Goal: Task Accomplishment & Management: Manage account settings

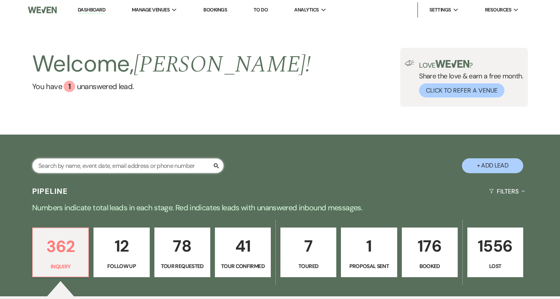
click at [145, 163] on input "text" at bounding box center [127, 166] width 191 height 15
paste input "[PERSON_NAME]"
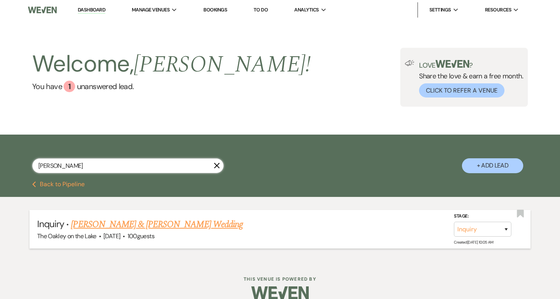
type input "[PERSON_NAME]"
click at [481, 233] on select "Inquiry Follow Up Tour Requested Tour Confirmed Toured Proposal Sent Booked Lost" at bounding box center [482, 229] width 57 height 15
select select "4"
click at [454, 222] on select "Inquiry Follow Up Tour Requested Tour Confirmed Toured Proposal Sent Booked Lost" at bounding box center [482, 229] width 57 height 15
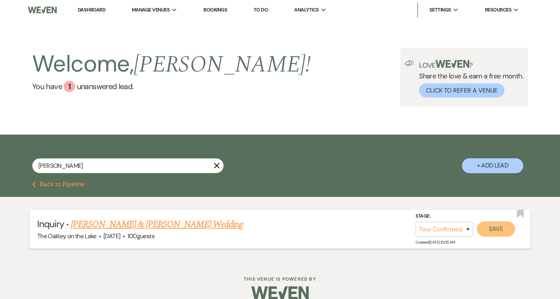
click at [502, 232] on button "Save" at bounding box center [496, 229] width 38 height 15
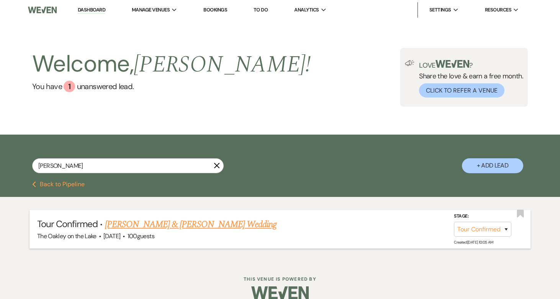
click at [214, 227] on link "[PERSON_NAME] & [PERSON_NAME] Wedding" at bounding box center [191, 225] width 172 height 14
select select "4"
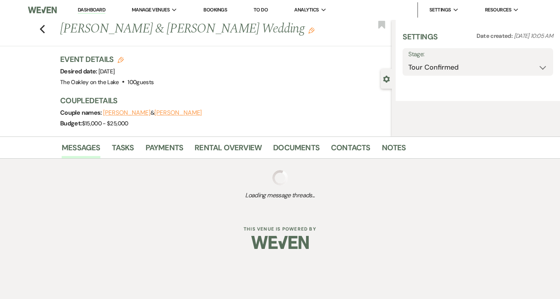
select select "5"
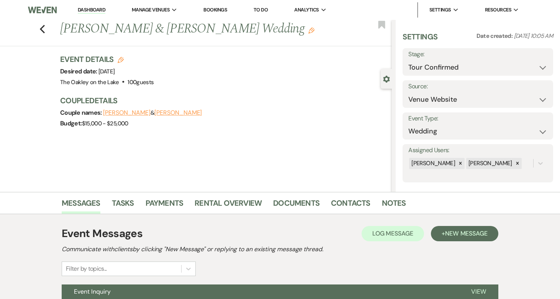
scroll to position [74, 0]
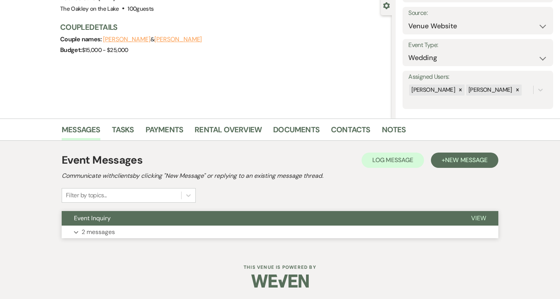
click at [131, 223] on button "Event Inquiry" at bounding box center [260, 218] width 397 height 15
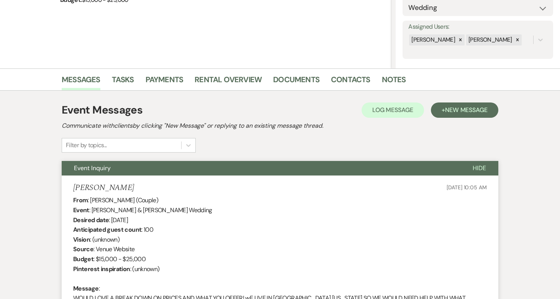
scroll to position [0, 0]
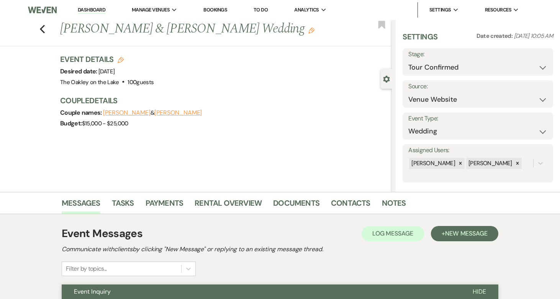
click at [99, 5] on li "Dashboard" at bounding box center [91, 9] width 35 height 15
click at [100, 8] on link "Dashboard" at bounding box center [92, 10] width 28 height 7
select select "4"
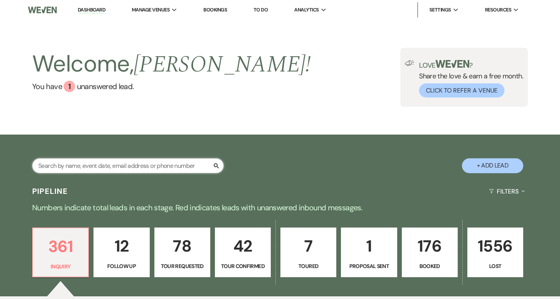
click at [116, 171] on input "text" at bounding box center [127, 166] width 191 height 15
type input "h"
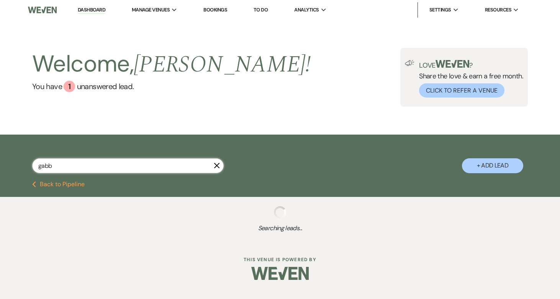
type input "gabby"
select select "8"
select select "5"
select select "8"
select select "5"
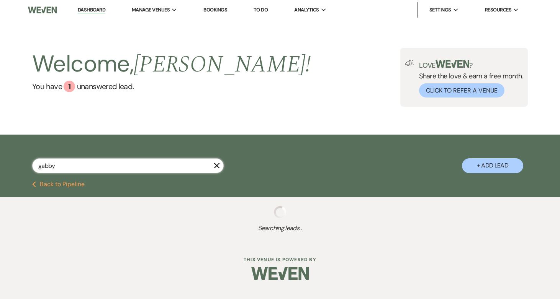
select select "8"
select select "5"
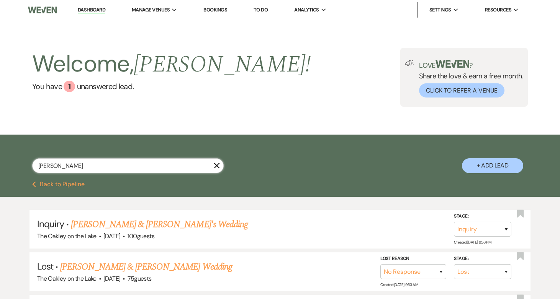
type input "[PERSON_NAME]"
select select "8"
select select "5"
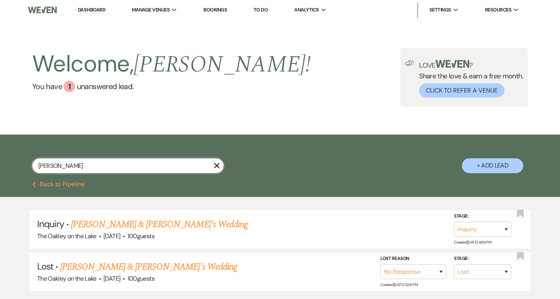
type input "gabby mill"
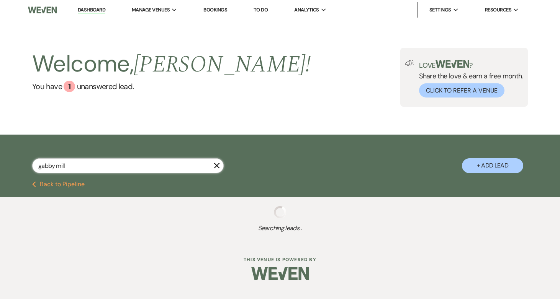
select select "2"
select select "8"
select select "4"
select select "2"
select select "8"
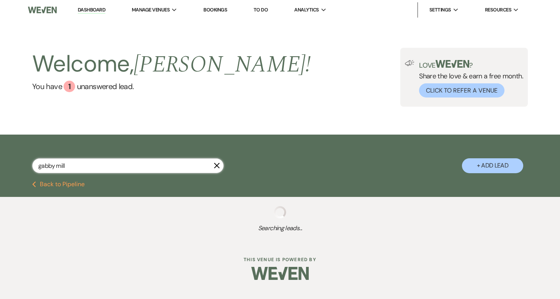
select select "5"
select select "8"
select select "1"
select select "8"
select select "5"
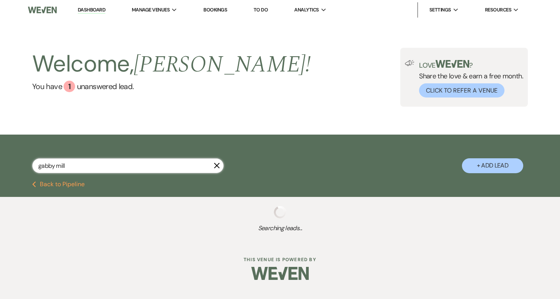
select select "8"
select select "5"
select select "8"
select select "5"
select select "8"
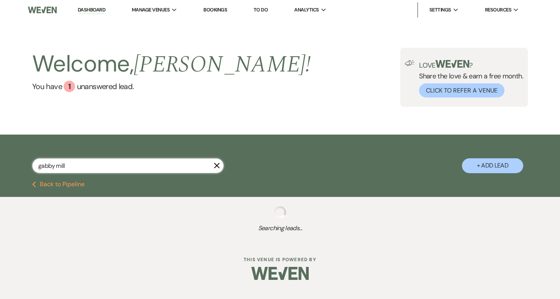
select select "6"
select select "8"
select select "5"
select select "8"
select select "5"
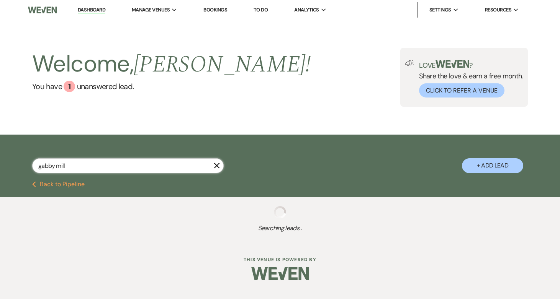
select select "8"
select select "6"
select select "8"
select select "3"
select select "8"
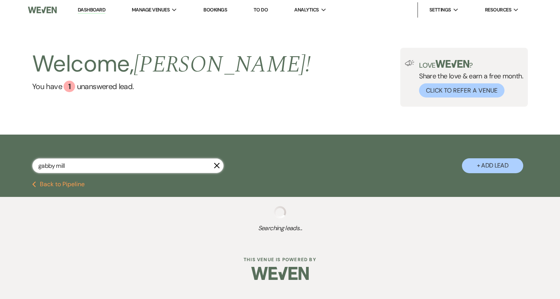
select select "3"
select select "8"
select select "3"
select select "8"
select select "5"
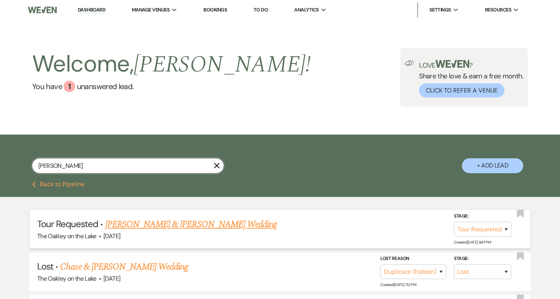
type input "[PERSON_NAME]"
select select "2"
select select "8"
select select "5"
select select "8"
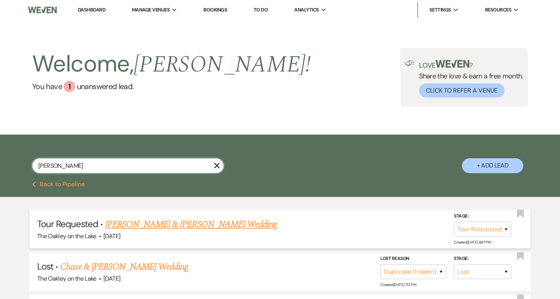
select select "1"
select select "8"
select select "5"
select select "8"
select select "5"
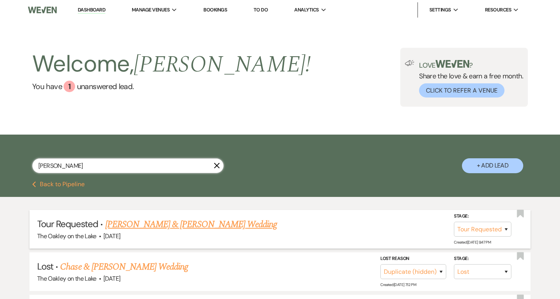
select select "8"
select select "6"
select select "8"
select select "5"
select select "8"
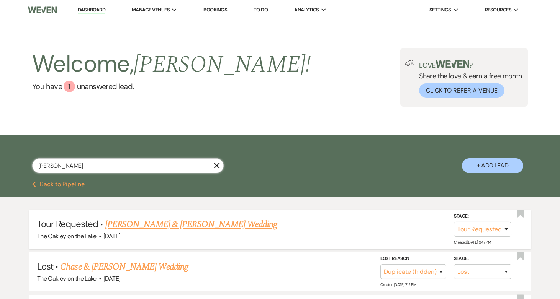
select select "5"
select select "8"
select select "6"
select select "8"
select select "3"
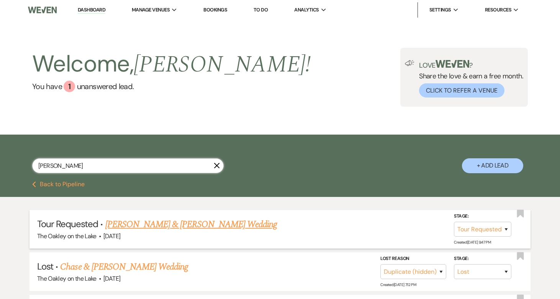
select select "8"
select select "3"
select select "8"
select select "3"
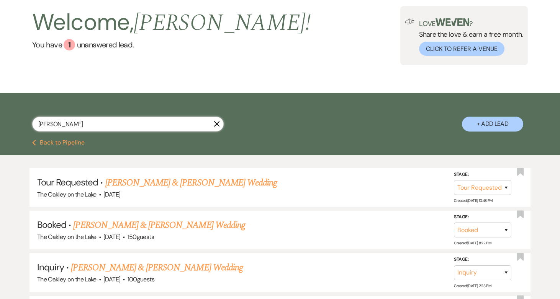
scroll to position [42, 0]
type input "[PERSON_NAME]"
click at [178, 180] on link "[PERSON_NAME] & [PERSON_NAME] Wedding" at bounding box center [191, 183] width 172 height 14
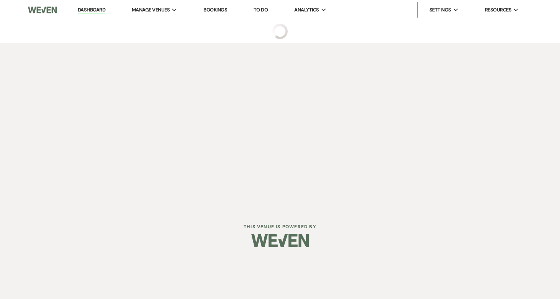
select select "2"
select select "5"
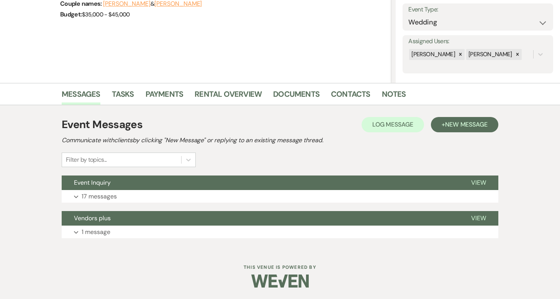
scroll to position [109, 0]
click at [173, 201] on button "Expand 17 messages" at bounding box center [280, 196] width 437 height 13
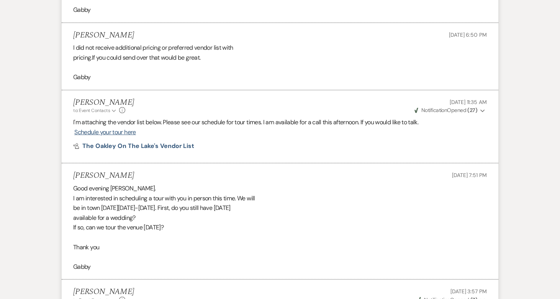
scroll to position [1372, 0]
select select "2"
select select "8"
select select "5"
select select "8"
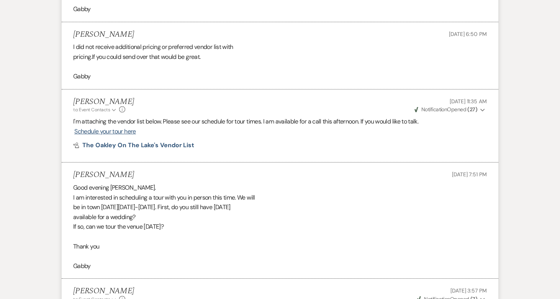
select select "1"
select select "8"
select select "5"
select select "8"
select select "5"
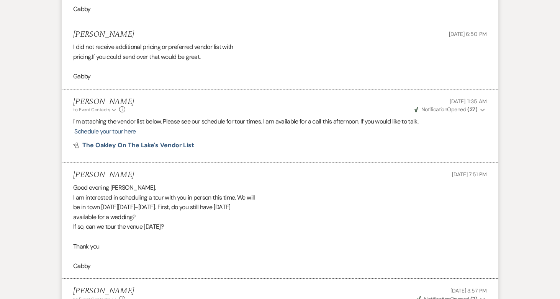
select select "8"
select select "6"
select select "8"
select select "5"
select select "8"
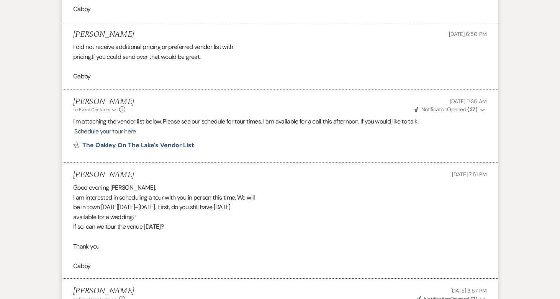
select select "5"
select select "8"
select select "6"
select select "8"
select select "3"
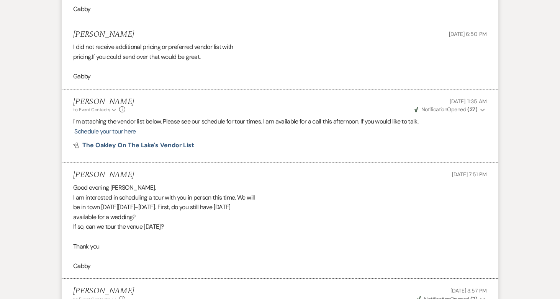
select select "8"
select select "3"
select select "8"
select select "3"
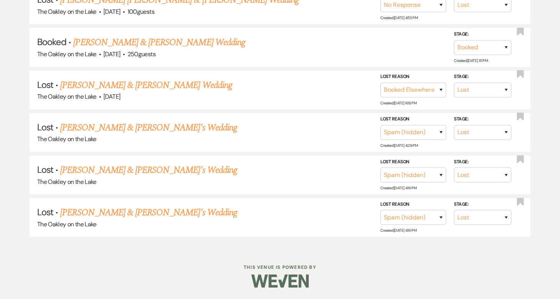
scroll to position [42, 0]
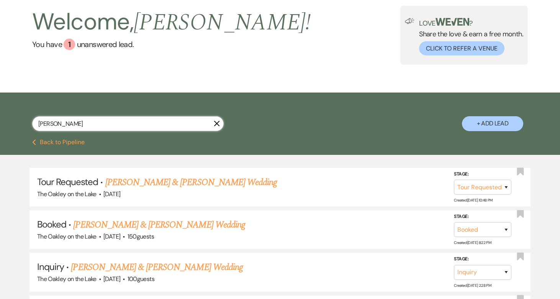
click at [59, 122] on input "[PERSON_NAME]" at bounding box center [127, 123] width 191 height 15
paste input "[PERSON_NAME]"
type input "[PERSON_NAME]"
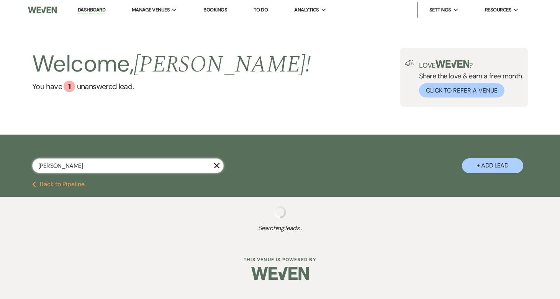
select select "4"
select select "8"
select select "2"
select select "8"
select select "3"
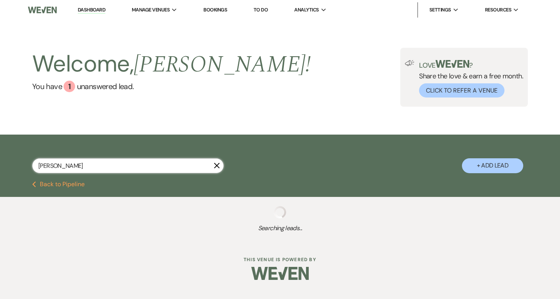
select select "8"
select select "3"
select select "8"
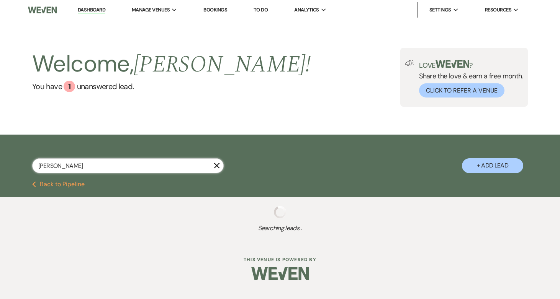
select select "5"
select select "8"
select select "4"
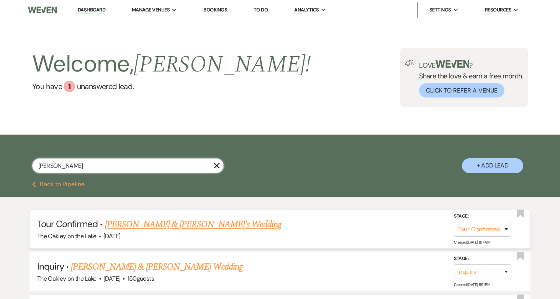
type input "[PERSON_NAME]"
click at [134, 222] on link "[PERSON_NAME] & [PERSON_NAME]'s Wedding" at bounding box center [193, 225] width 177 height 14
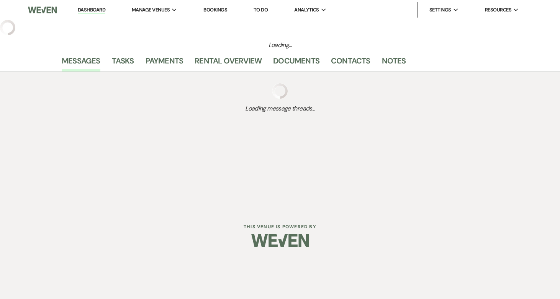
select select "4"
select select "22"
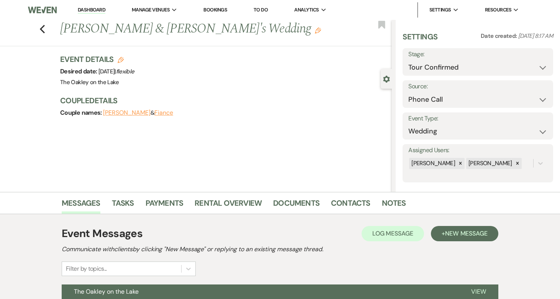
click at [82, 13] on link "Dashboard" at bounding box center [92, 10] width 28 height 7
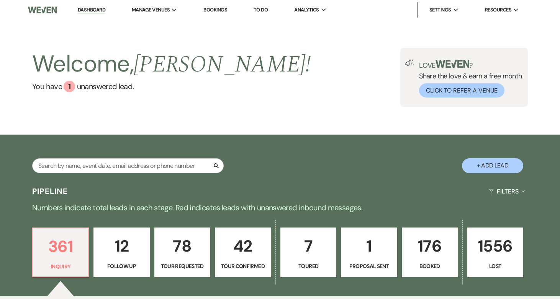
click at [83, 175] on div "Search" at bounding box center [127, 169] width 191 height 21
click at [72, 162] on input "text" at bounding box center [127, 166] width 191 height 15
paste input "[PERSON_NAME]"
type input "[PERSON_NAME]"
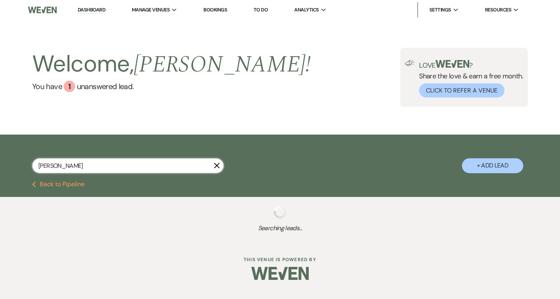
select select "4"
select select "8"
select select "5"
select select "8"
select select "6"
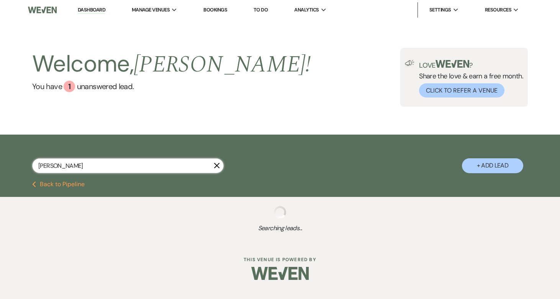
select select "8"
select select "5"
select select "2"
select select "8"
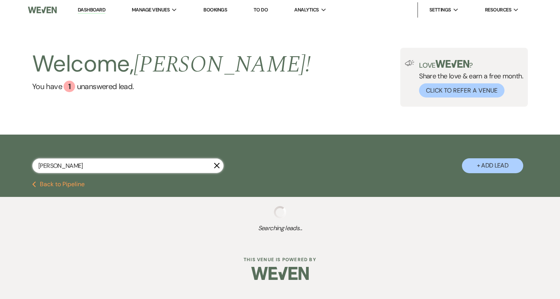
select select "10"
select select "8"
select select "5"
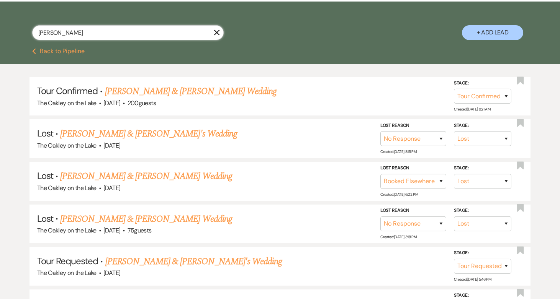
scroll to position [131, 0]
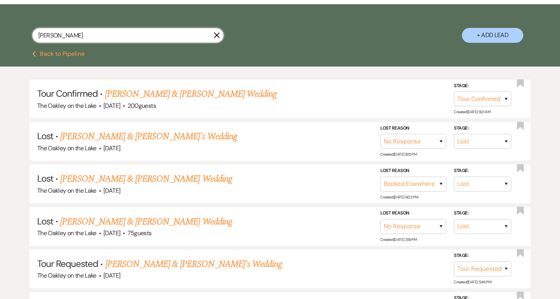
click at [90, 36] on input "[PERSON_NAME]" at bounding box center [127, 35] width 191 height 15
paste input "[EMAIL_ADDRESS][DOMAIN_NAME]"
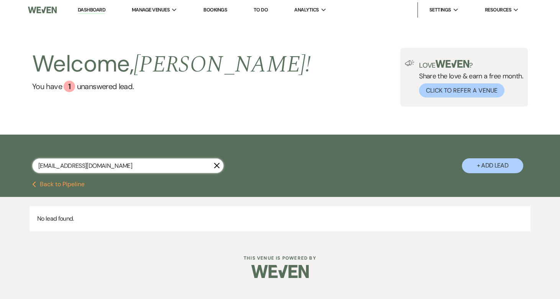
type input "[EMAIL_ADDRESS][DOMAIN_NAME]"
